Goal: Find specific page/section: Find specific page/section

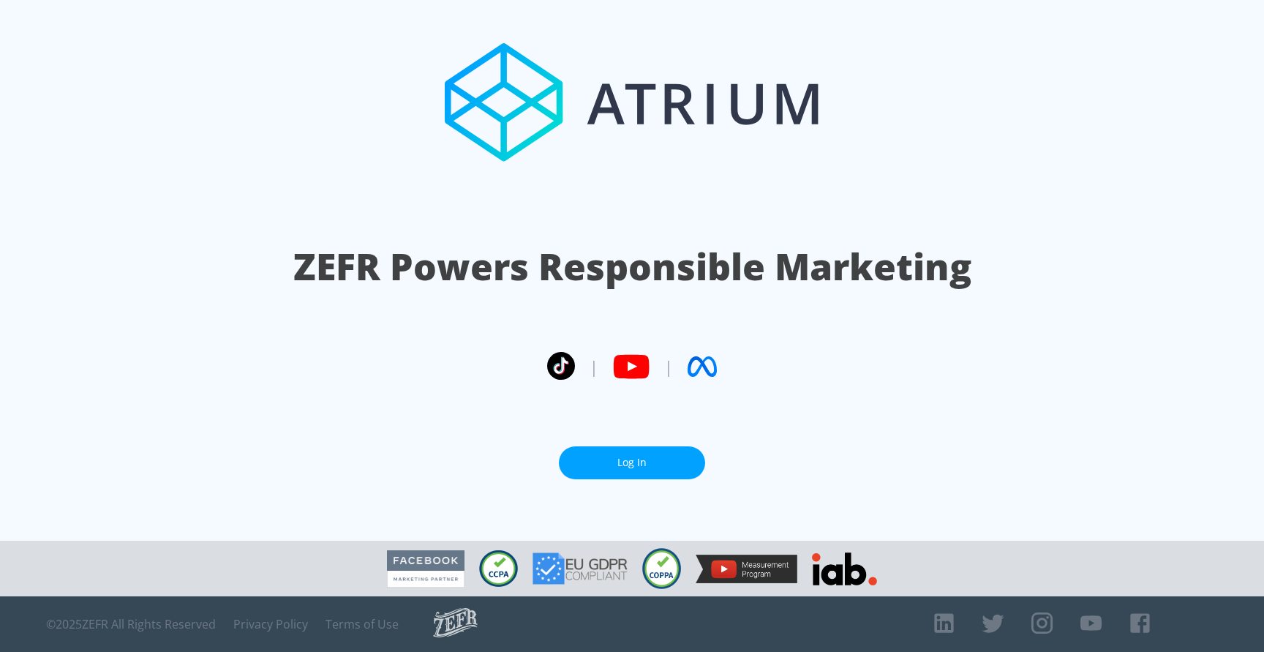
click at [691, 453] on link "Log In" at bounding box center [632, 462] width 146 height 33
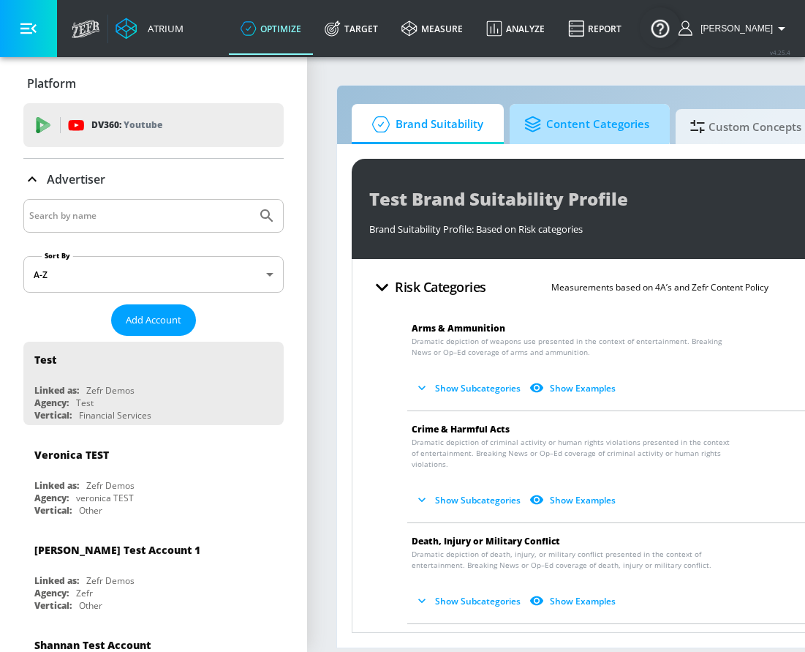
click at [553, 116] on span "Content Categories" at bounding box center [586, 124] width 125 height 35
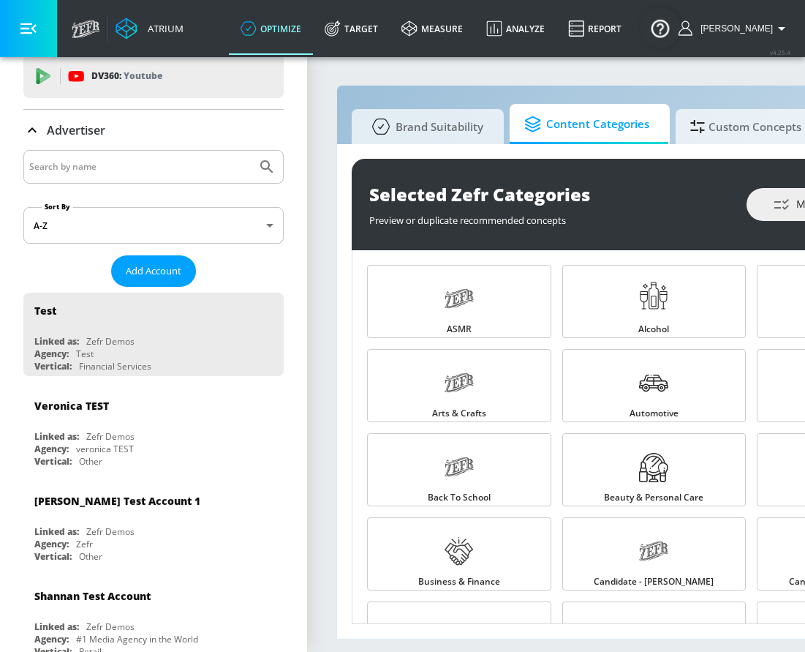
scroll to position [53, 0]
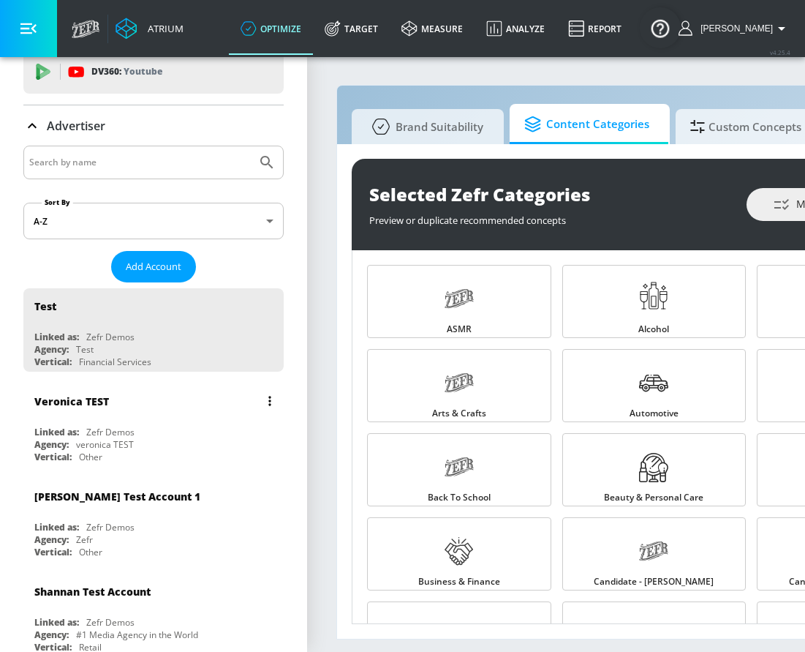
click at [163, 413] on div "Veronica TEST" at bounding box center [157, 400] width 246 height 35
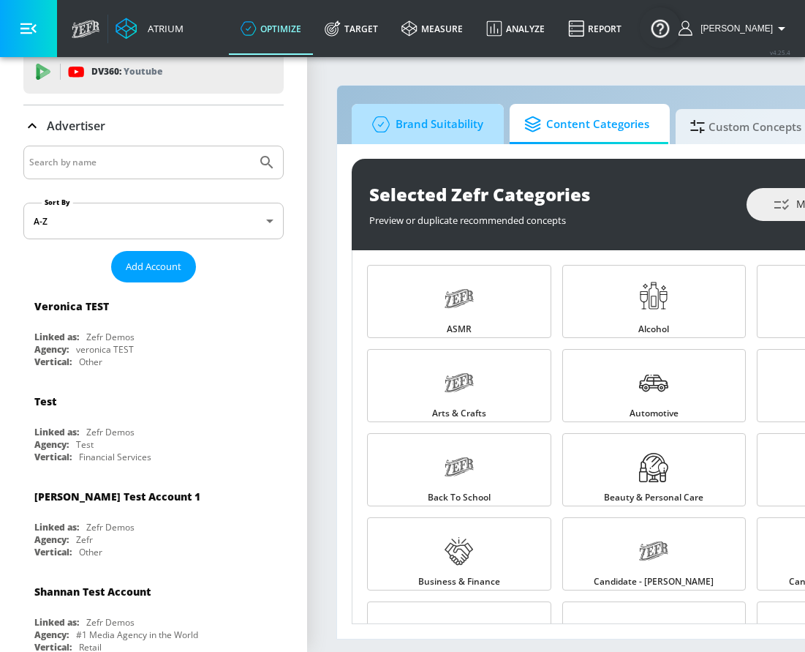
click at [433, 125] on span "Brand Suitability" at bounding box center [424, 124] width 117 height 35
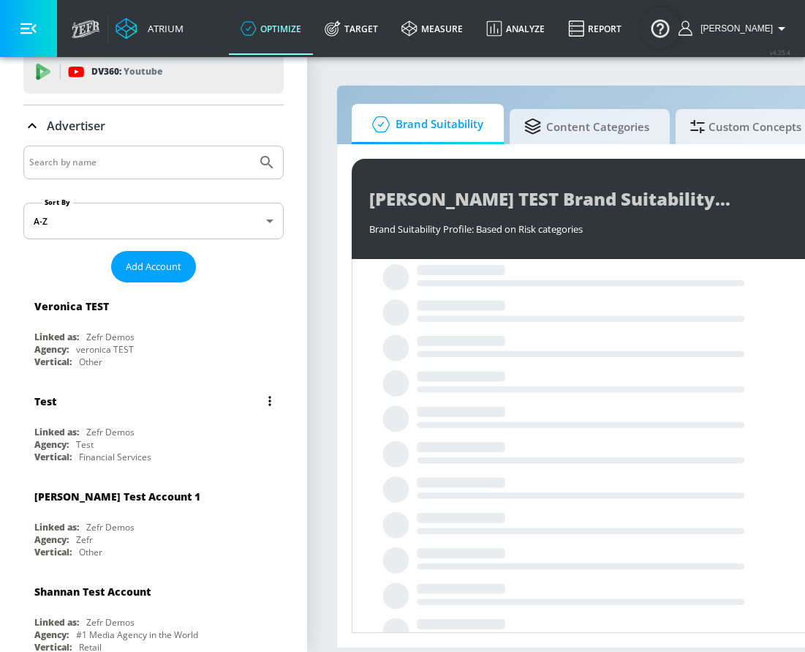
click at [128, 456] on div "Financial Services" at bounding box center [115, 457] width 72 height 12
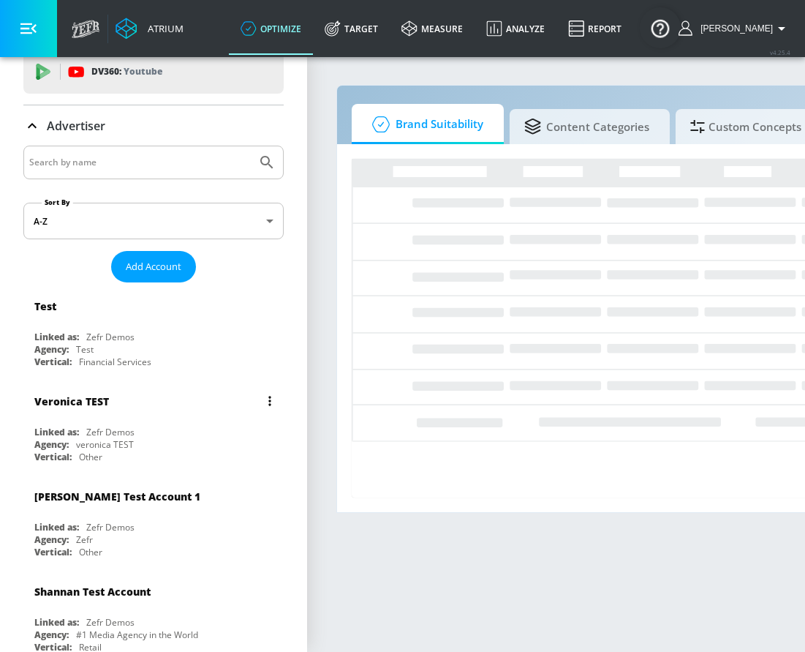
click at [127, 419] on div "[PERSON_NAME] TEST Linked as: Zefr Demos Agency: [PERSON_NAME] TEST Vertical: O…" at bounding box center [153, 424] width 260 height 83
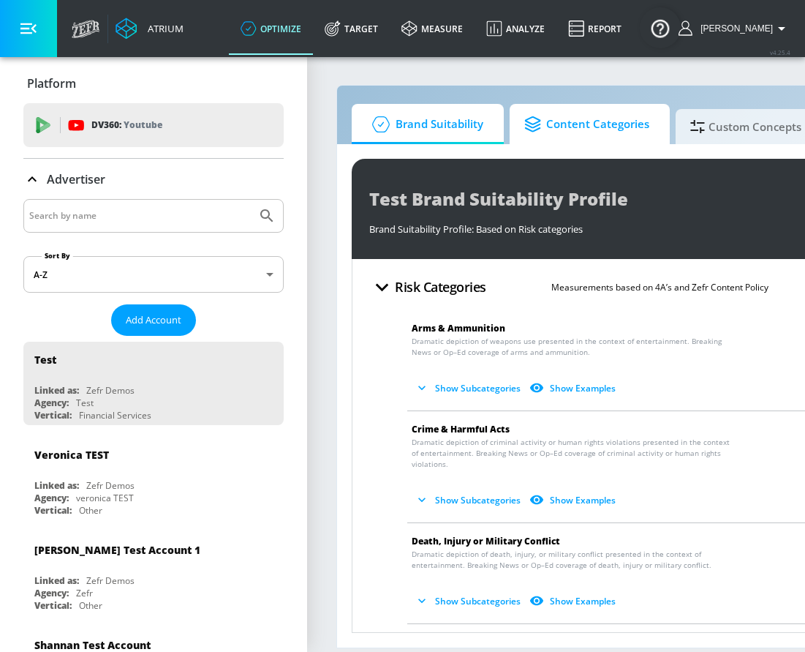
click at [592, 120] on span "Content Categories" at bounding box center [586, 124] width 125 height 35
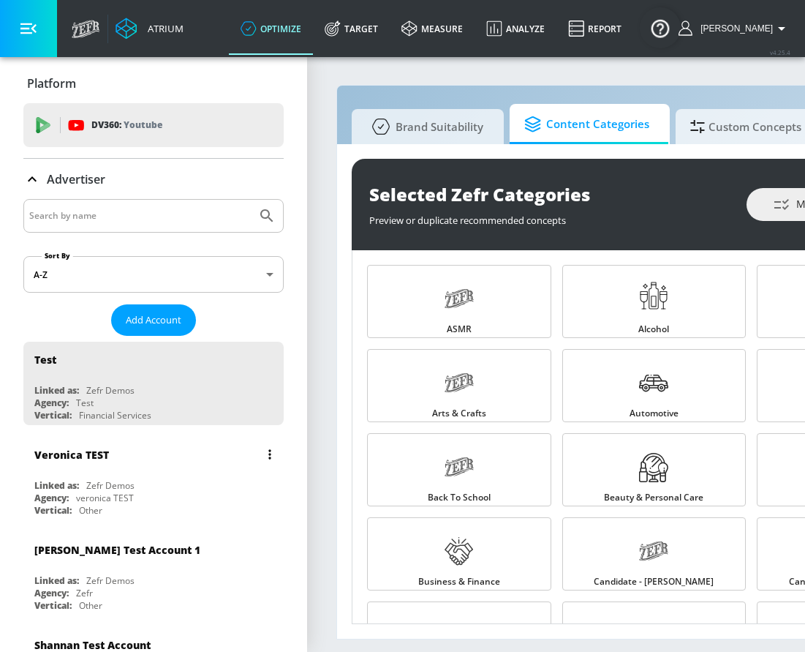
click at [140, 481] on div "Linked as: Zefr Demos" at bounding box center [157, 485] width 246 height 12
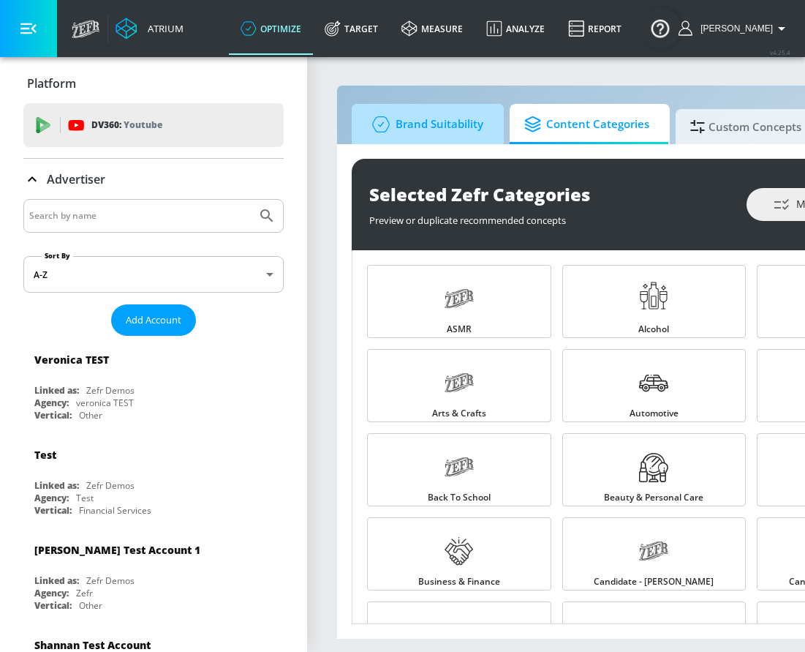
click at [425, 118] on span "Brand Suitability" at bounding box center [424, 124] width 117 height 35
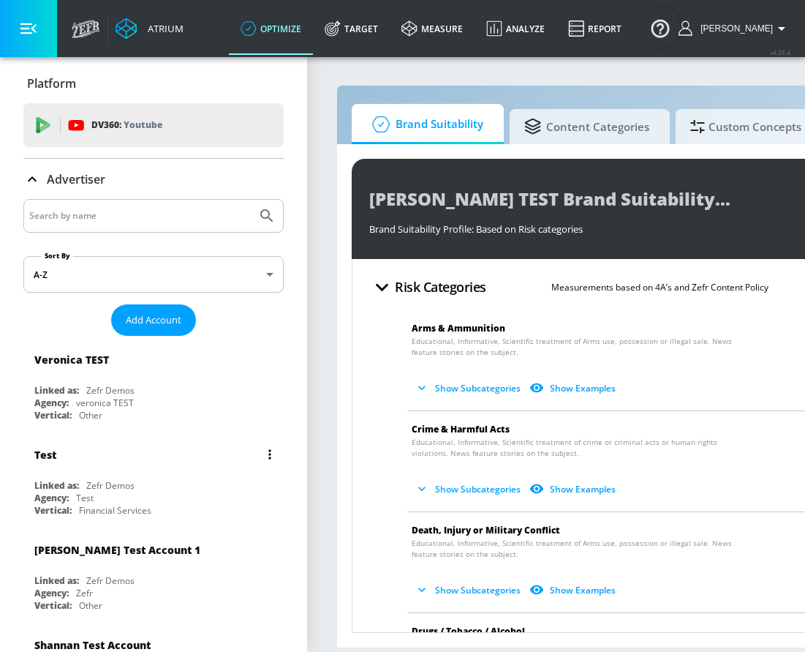
click at [127, 464] on div "Test" at bounding box center [157, 454] width 246 height 35
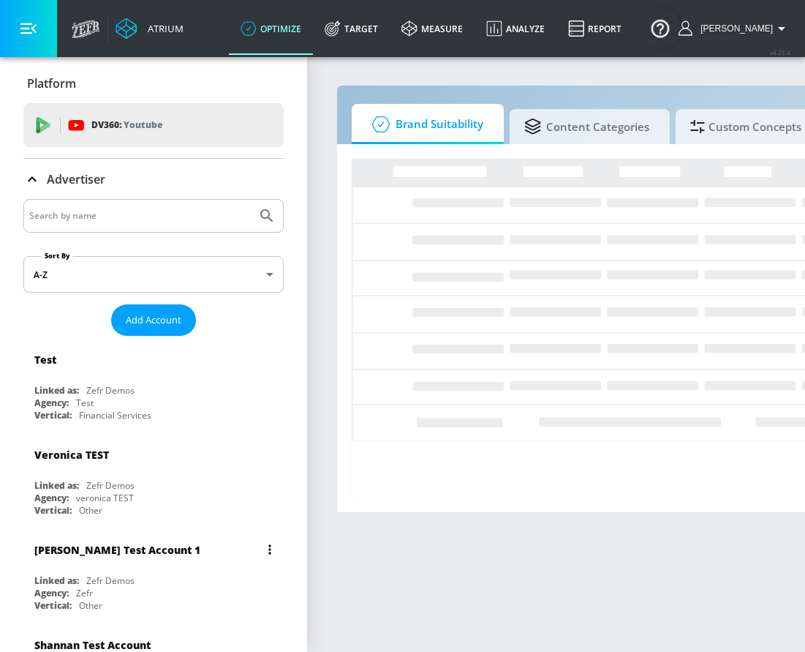
click at [117, 561] on div "[PERSON_NAME] Test Account 1" at bounding box center [157, 549] width 246 height 35
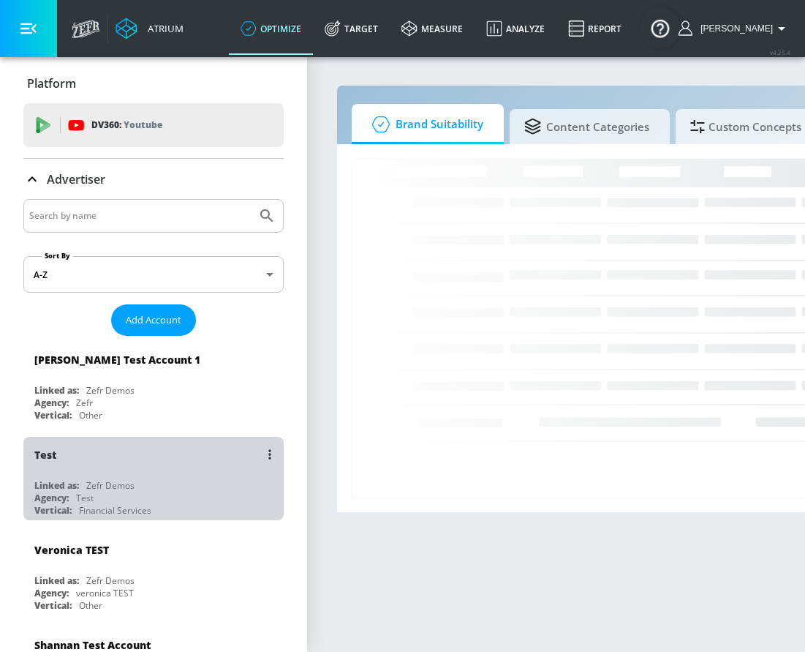
click at [98, 487] on div "Zefr Demos" at bounding box center [110, 485] width 48 height 12
